Goal: Task Accomplishment & Management: Complete application form

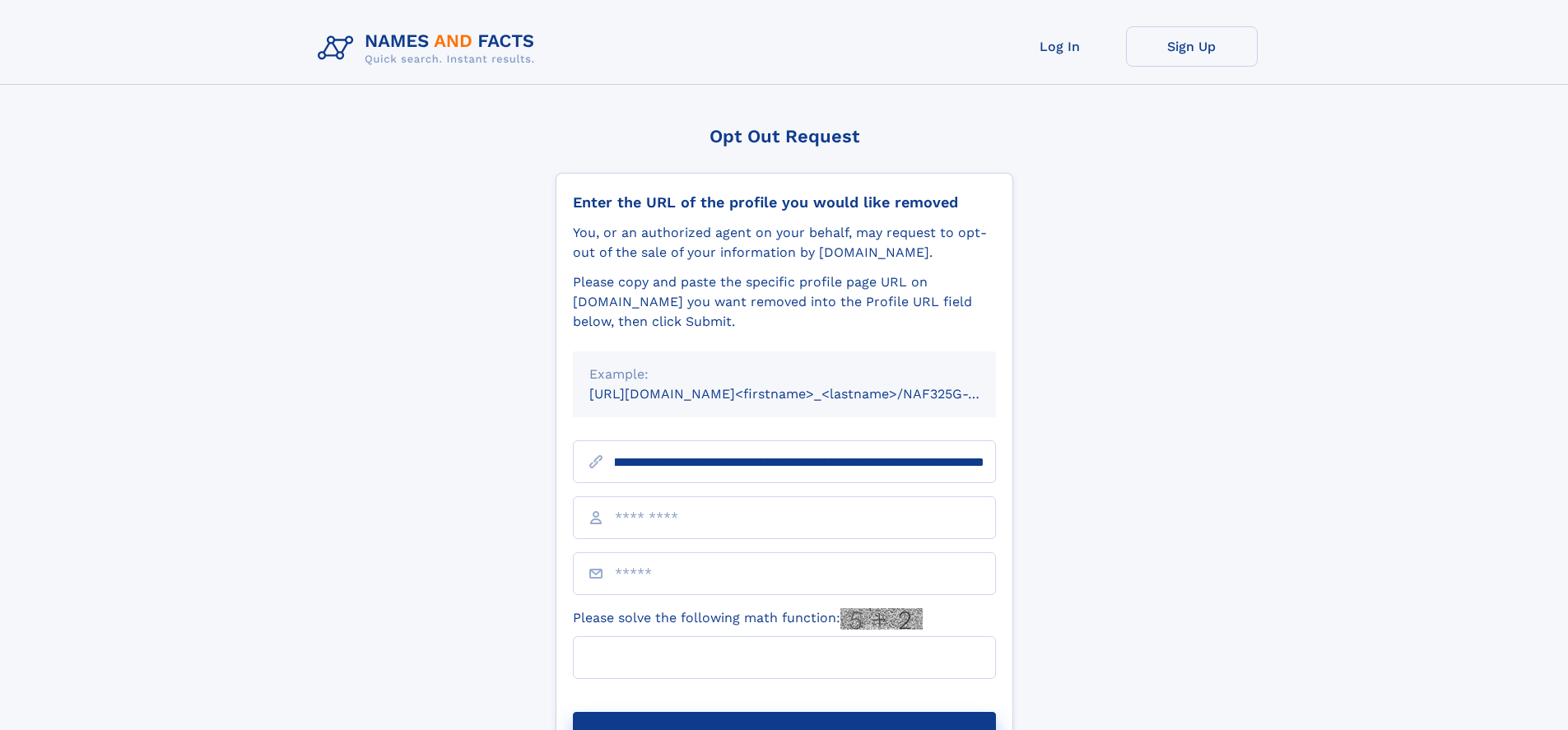
scroll to position [0, 205]
type input "**********"
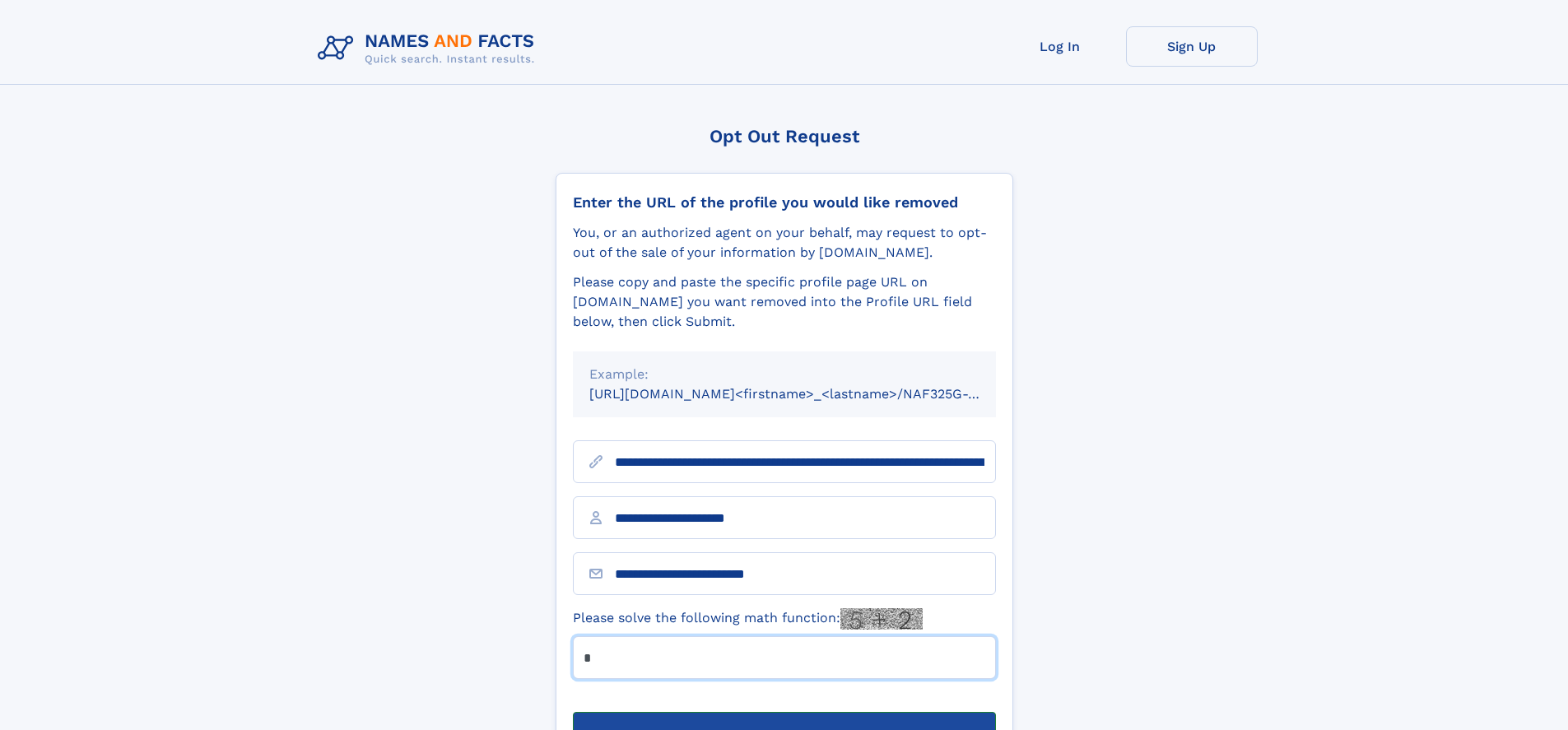
type input "*"
click at [783, 712] on button "Submit Opt Out Request" at bounding box center [784, 738] width 423 height 53
